Goal: Transaction & Acquisition: Subscribe to service/newsletter

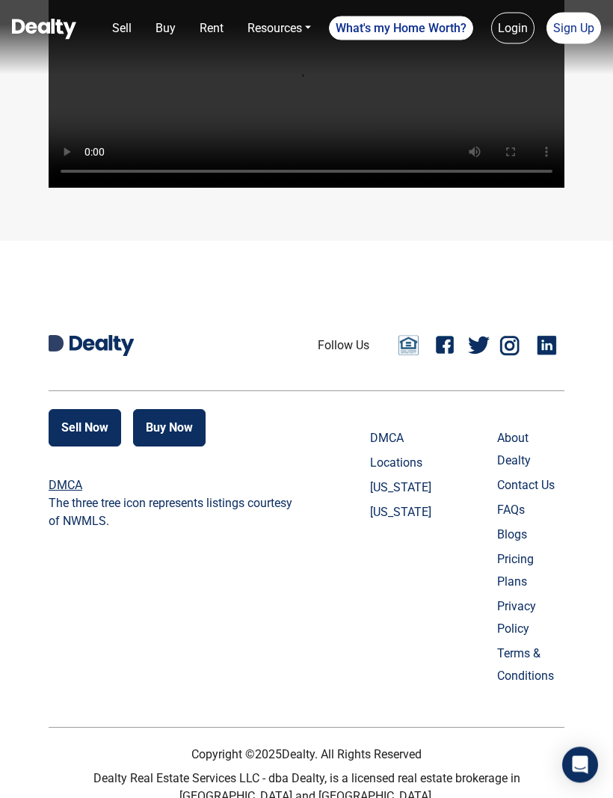
scroll to position [4218, 0]
click at [583, 34] on link "Sign Up" at bounding box center [574, 28] width 55 height 31
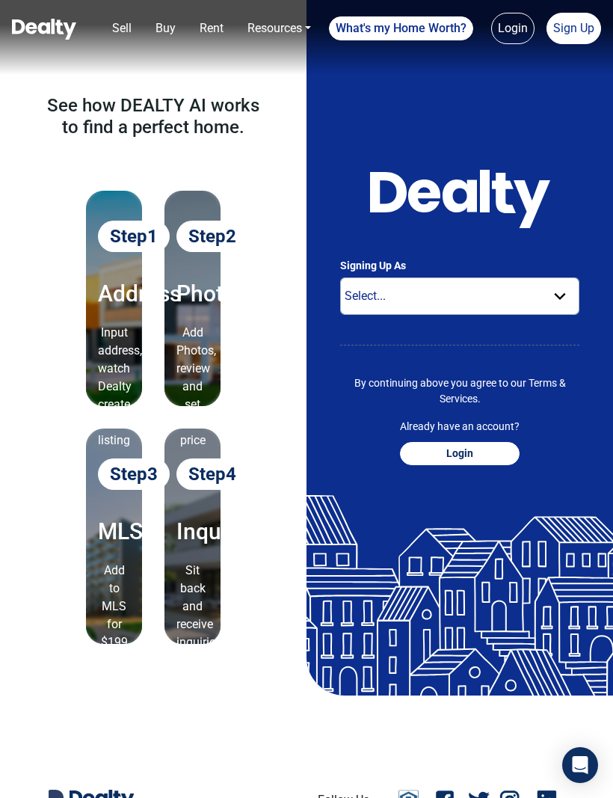
scroll to position [46, 0]
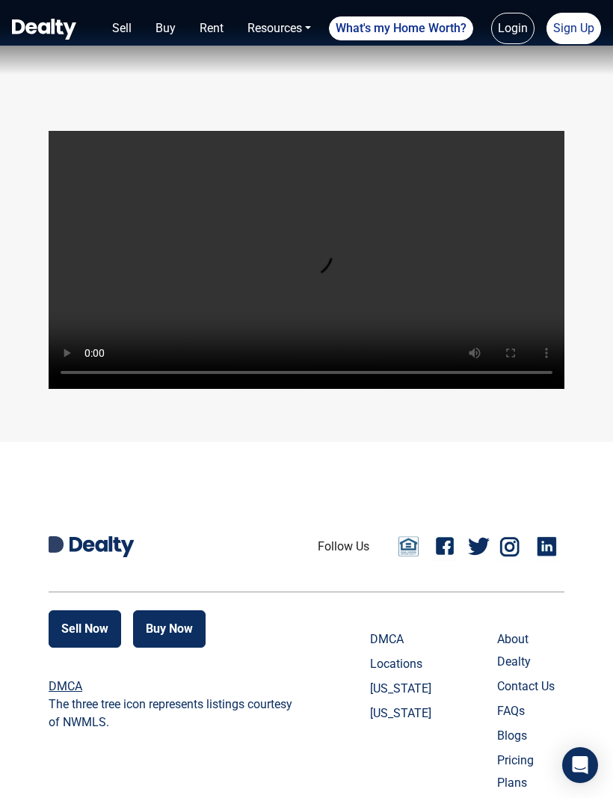
scroll to position [4218, 0]
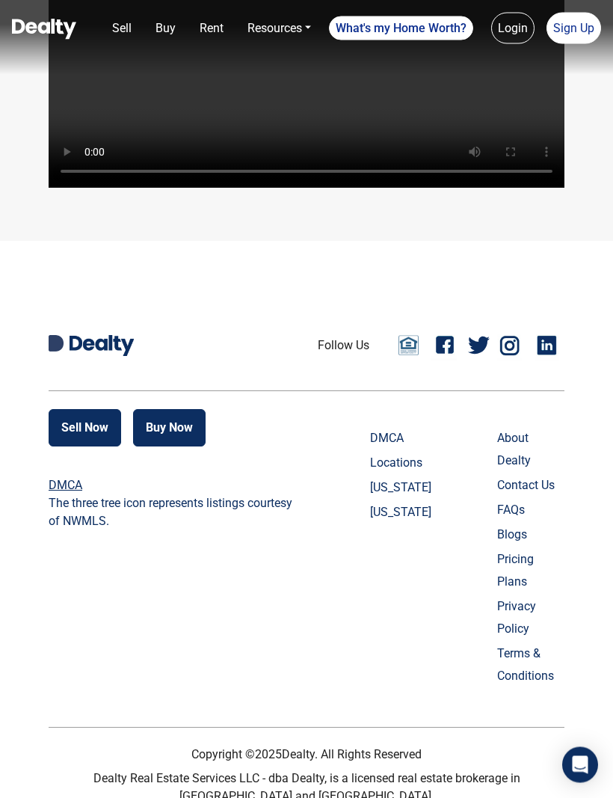
click at [607, 13] on nav "Sell Buy Rent Resources Loan Calculator Loan Options Find an agent What's my Ho…" at bounding box center [306, 37] width 613 height 75
click at [592, 30] on link "Sign Up" at bounding box center [574, 28] width 55 height 31
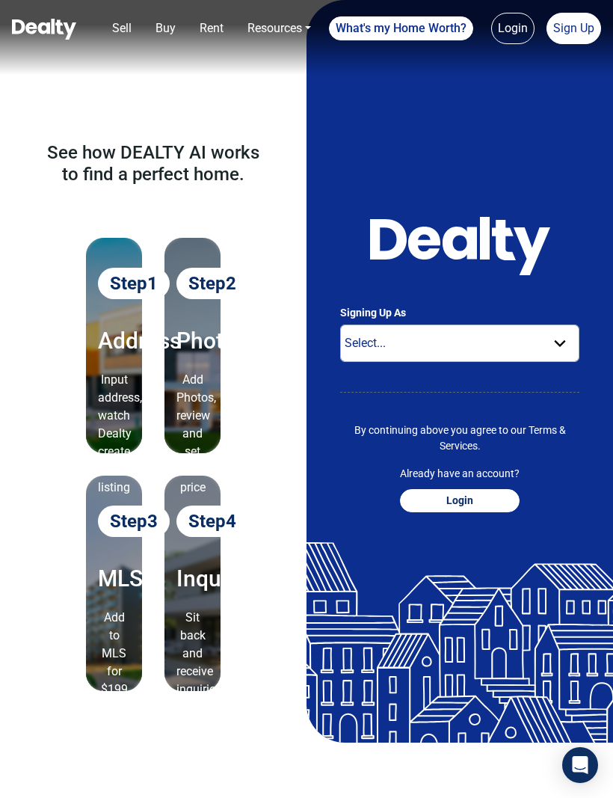
click at [512, 42] on link "Login" at bounding box center [512, 28] width 43 height 31
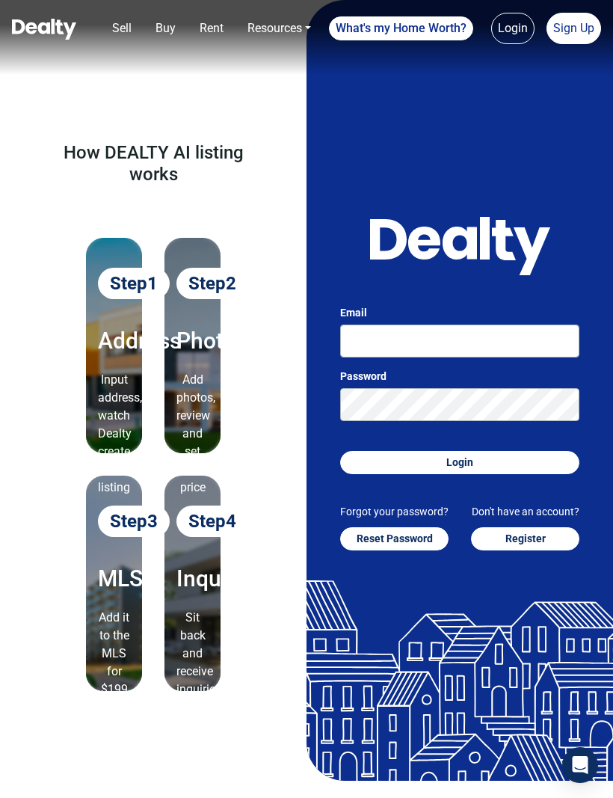
click at [524, 39] on link "Login" at bounding box center [512, 28] width 43 height 31
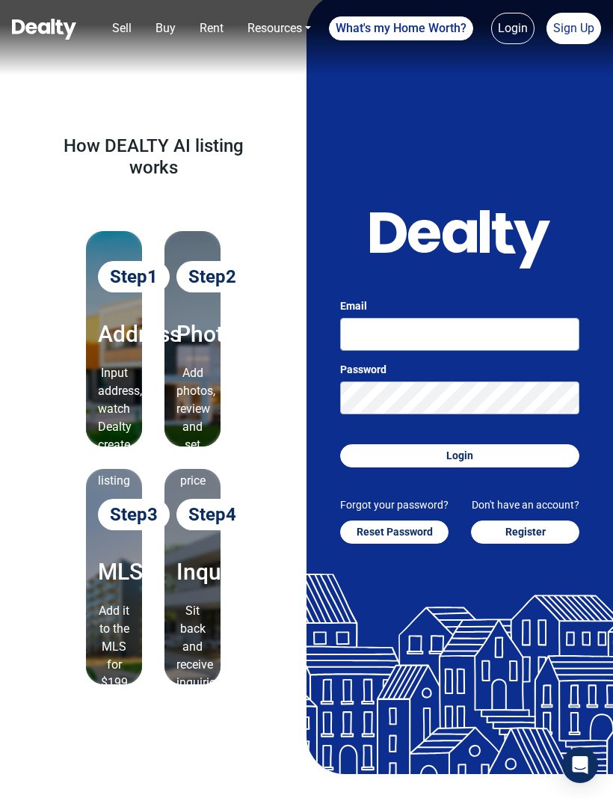
scroll to position [17, 0]
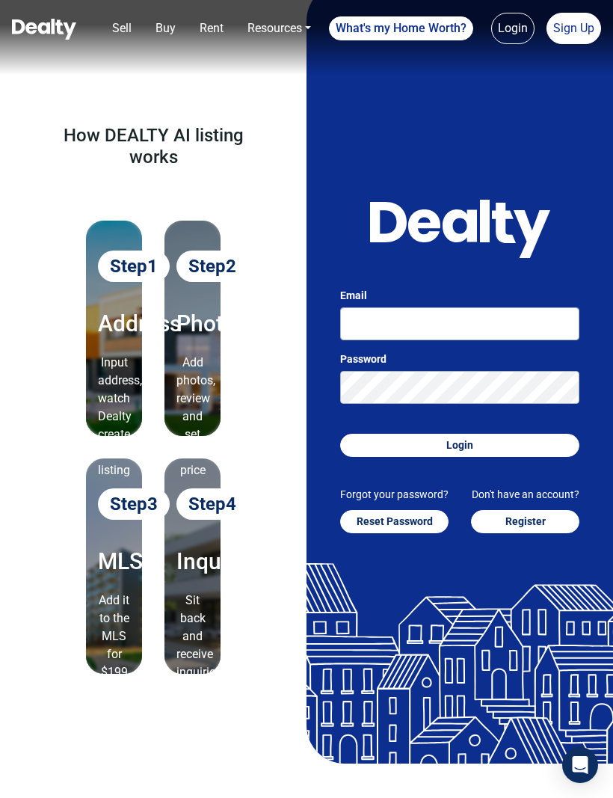
click at [586, 29] on link "Sign Up" at bounding box center [574, 28] width 55 height 31
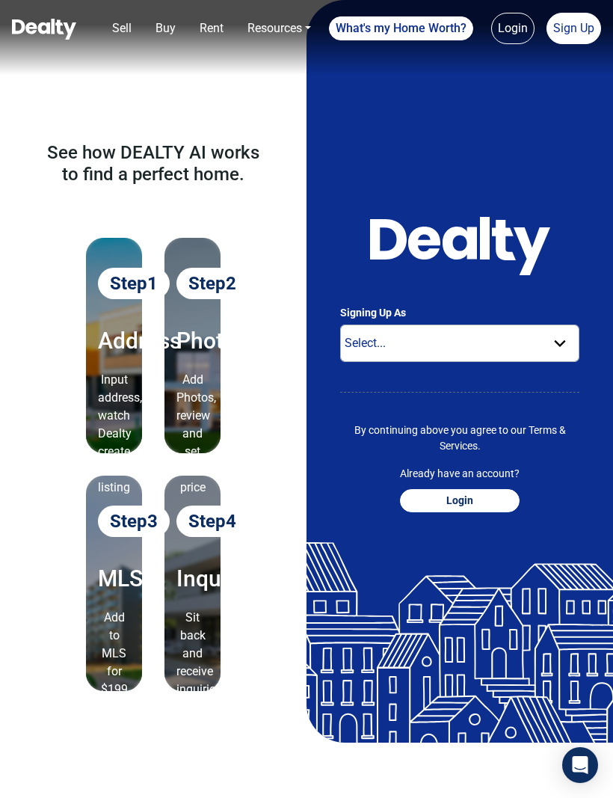
click at [591, 41] on link "Sign Up" at bounding box center [574, 28] width 55 height 31
click at [580, 58] on nav "Sell Buy Rent Resources Loan Calculator Loan Options Find an agent What's my Ho…" at bounding box center [306, 37] width 613 height 75
click at [584, 52] on nav "Sell Buy Rent Resources Loan Calculator Loan Options Find an agent What's my Ho…" at bounding box center [306, 37] width 613 height 75
click at [576, 57] on nav "Sell Buy Rent Resources Loan Calculator Loan Options Find an agent What's my Ho…" at bounding box center [306, 37] width 613 height 75
click at [111, 76] on div "See how DEALTY AI works to find a perfect home. Step 1 Address Input address, w…" at bounding box center [153, 371] width 307 height 743
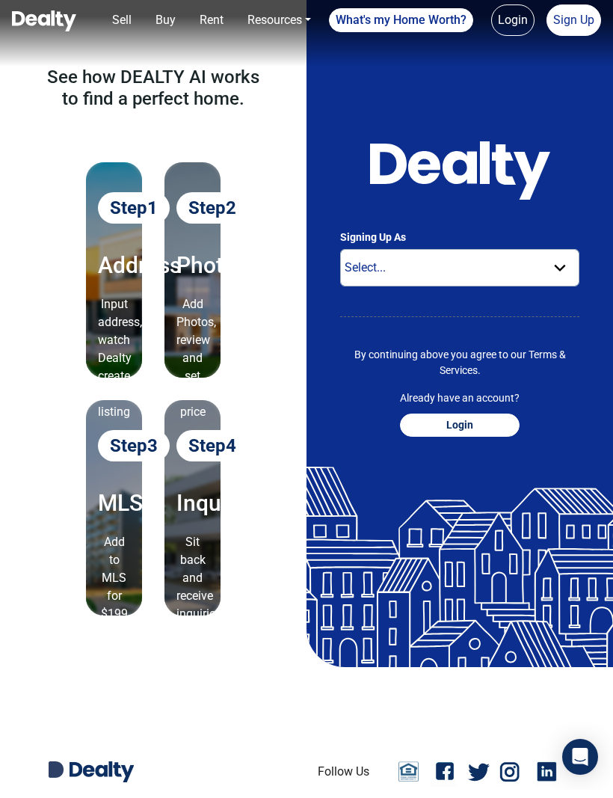
scroll to position [76, 0]
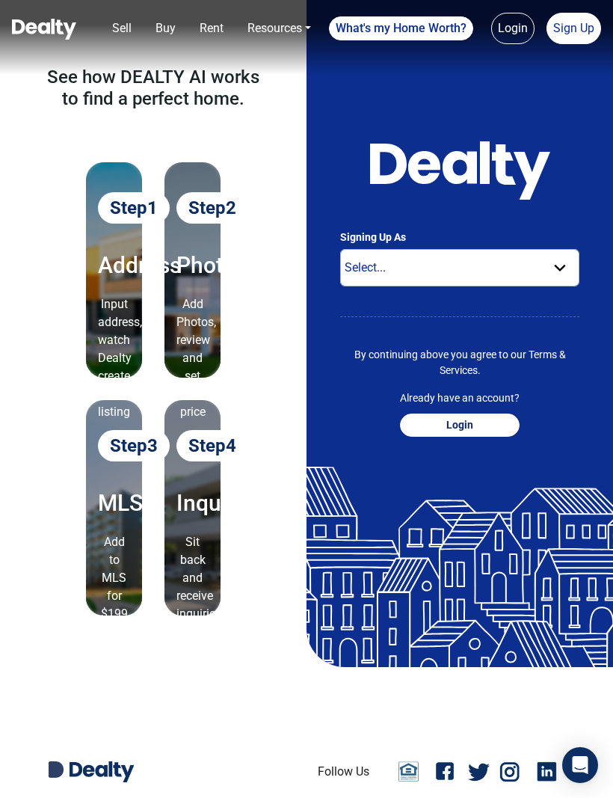
click at [574, 13] on link "Sign Up" at bounding box center [574, 28] width 55 height 31
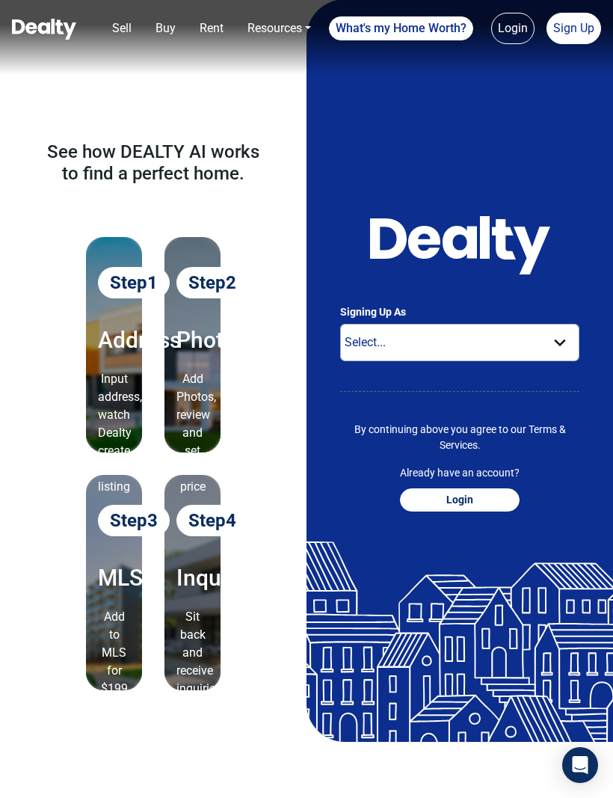
click at [576, 27] on link "Sign Up" at bounding box center [574, 28] width 55 height 31
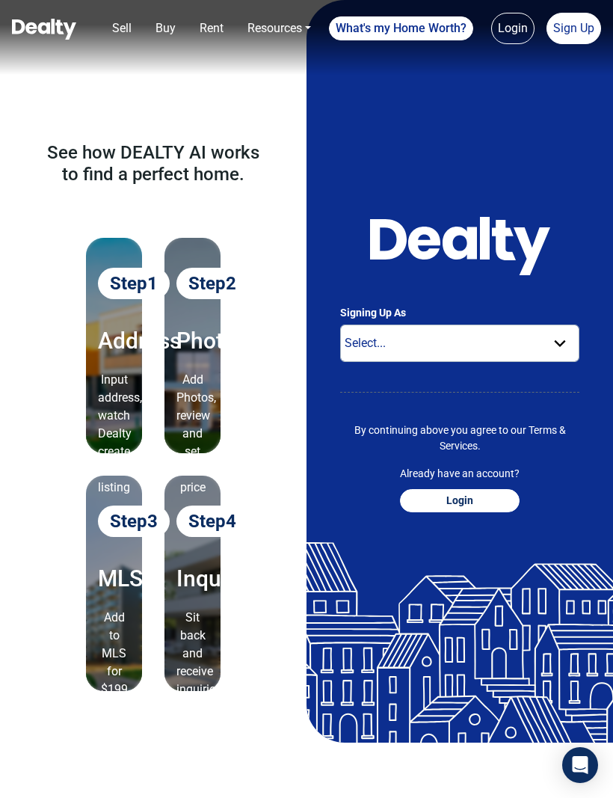
click at [586, 36] on link "Sign Up" at bounding box center [574, 28] width 55 height 31
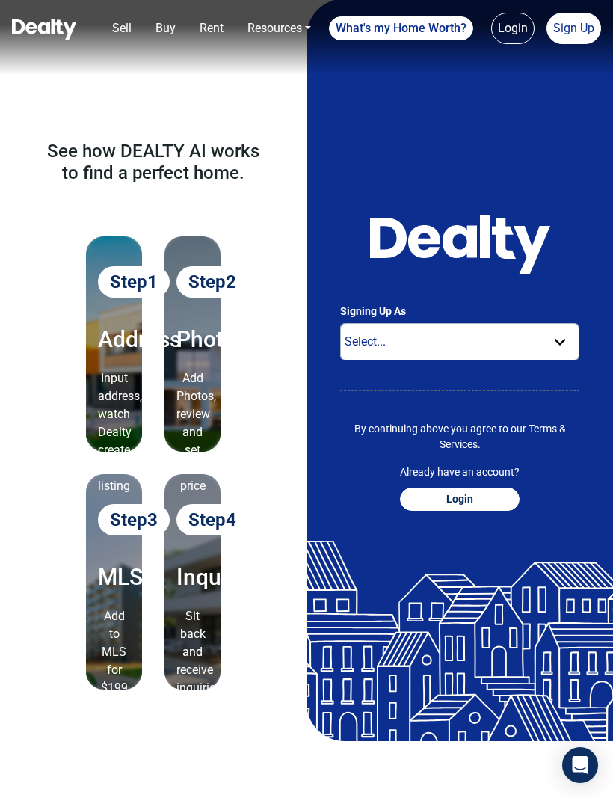
scroll to position [4, 0]
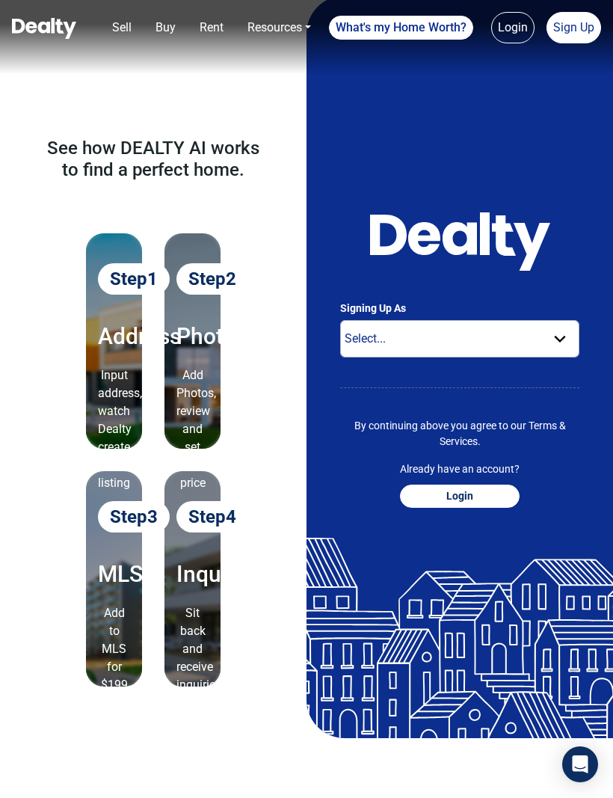
click at [597, 27] on link "Sign Up" at bounding box center [574, 28] width 55 height 31
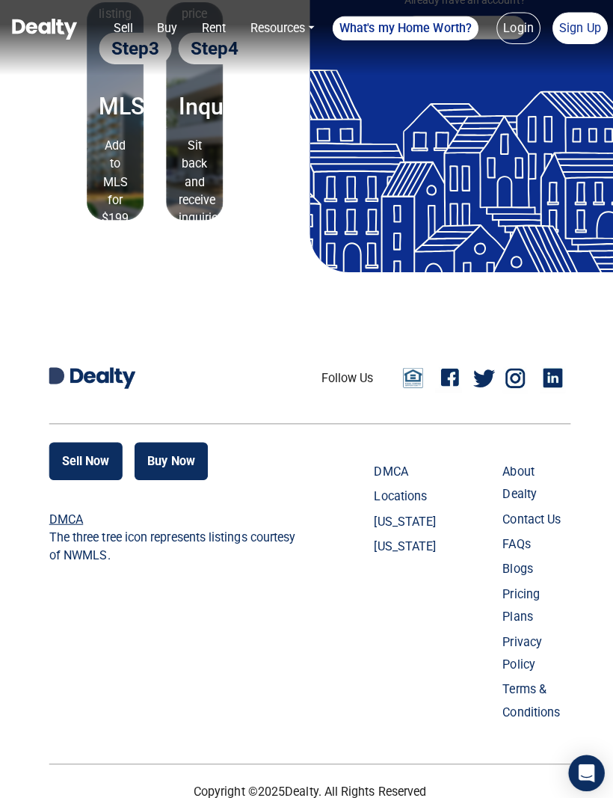
scroll to position [473, 0]
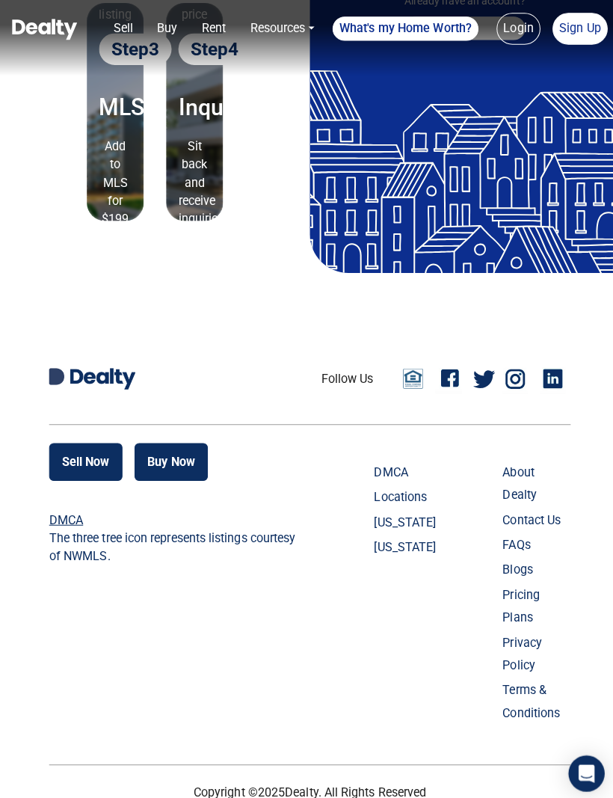
click at [581, 31] on link "Sign Up" at bounding box center [574, 28] width 55 height 31
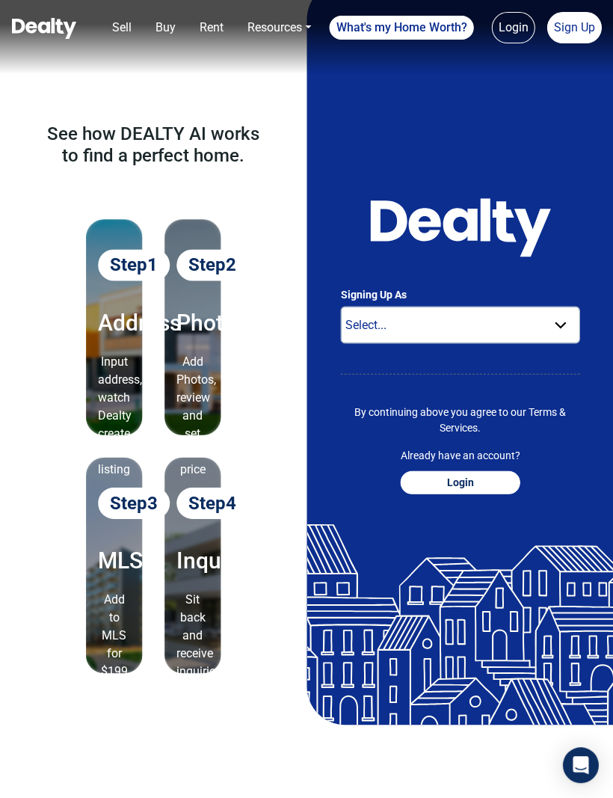
scroll to position [18, 0]
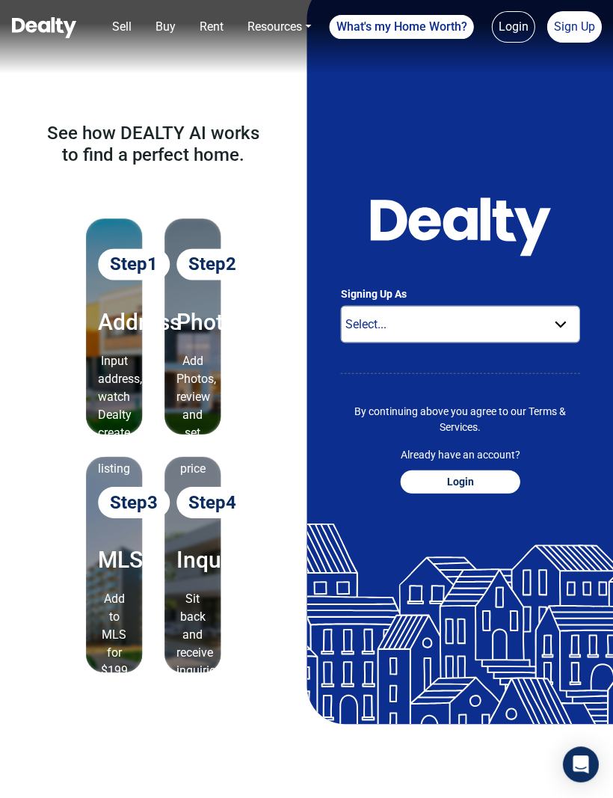
click at [602, 512] on div "Signing Up As Select... Buyer For Sale By Owner Real Estate Agent By continuing…" at bounding box center [460, 353] width 307 height 743
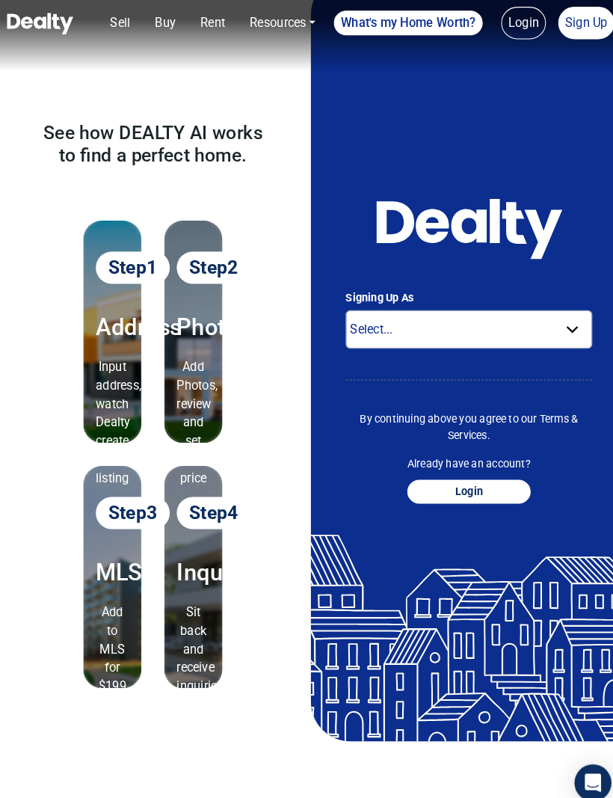
scroll to position [0, 0]
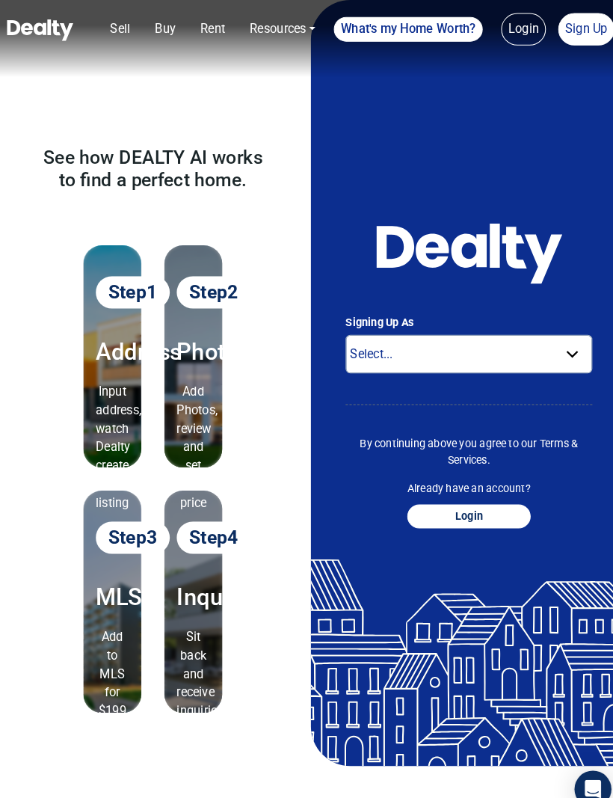
click at [592, 399] on div "Signing Up As Select... Buyer For Sale By Owner Real Estate Agent By continuing…" at bounding box center [460, 327] width 284 height 430
click at [593, 408] on div "Signing Up As Select... Buyer For Sale By Owner Real Estate Agent By continuing…" at bounding box center [460, 327] width 284 height 430
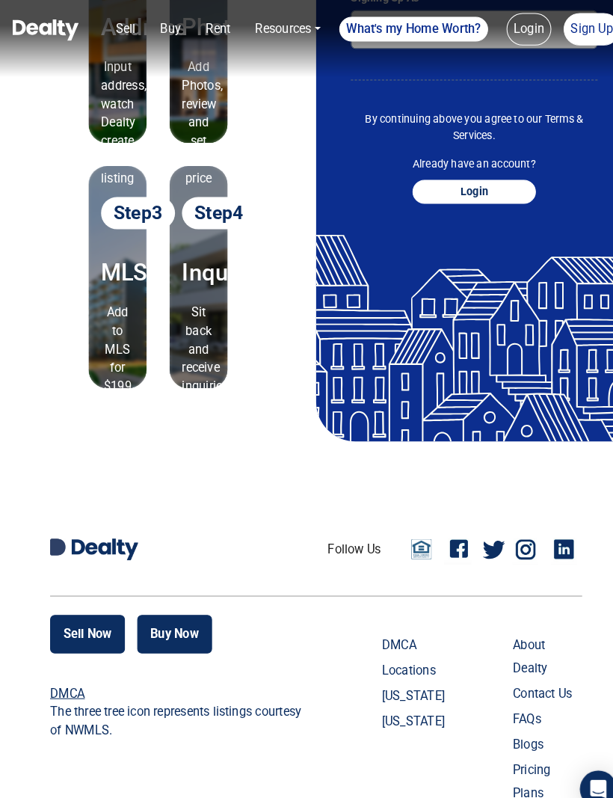
scroll to position [488, 0]
